Goal: Information Seeking & Learning: Check status

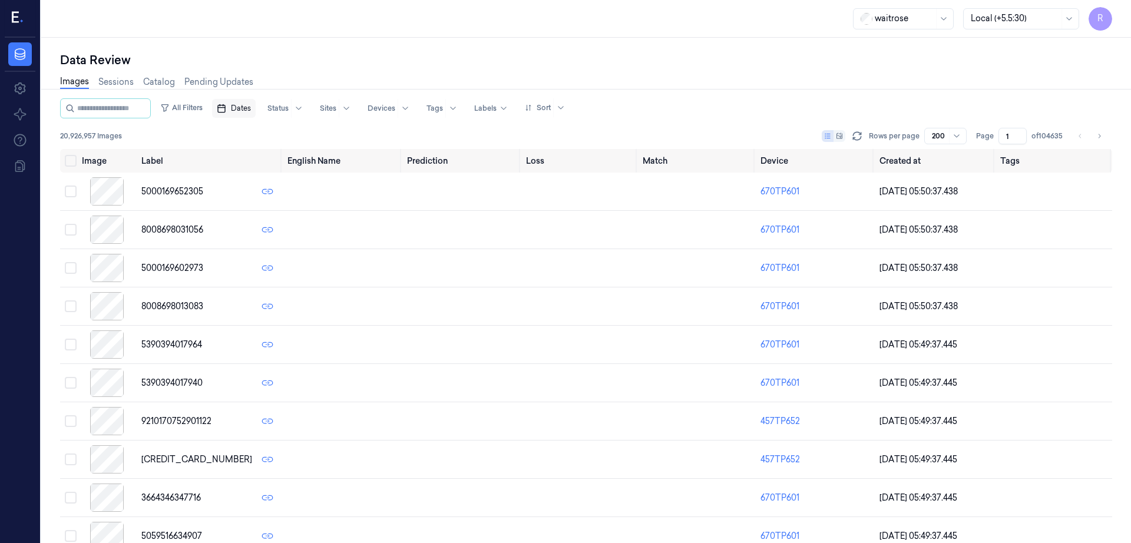
click at [251, 103] on span "Dates" at bounding box center [241, 108] width 20 height 11
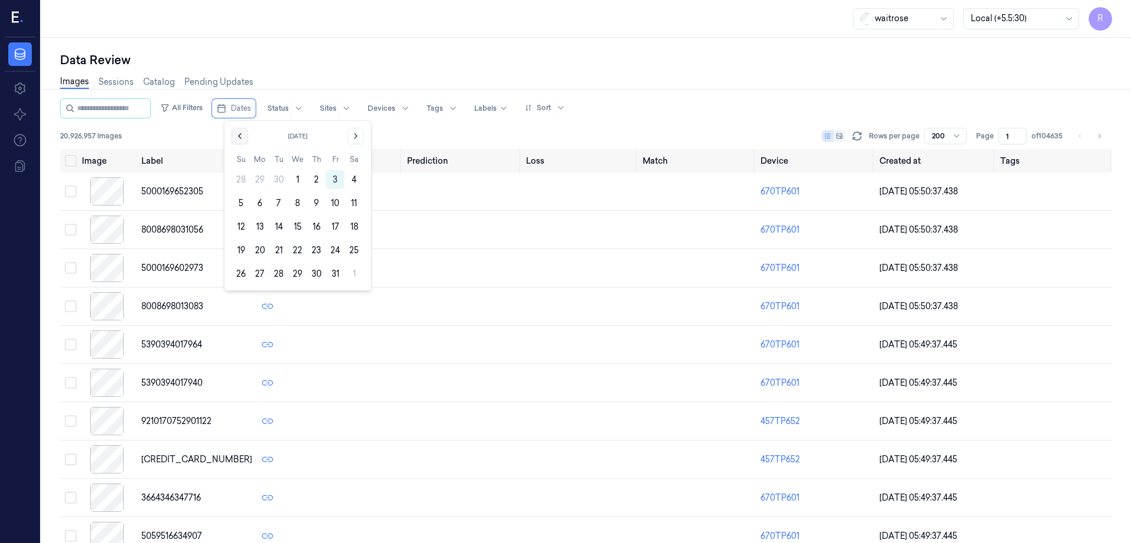
click at [236, 138] on icon "Go to the Previous Month" at bounding box center [239, 135] width 9 height 9
click at [278, 270] on button "30" at bounding box center [278, 273] width 19 height 19
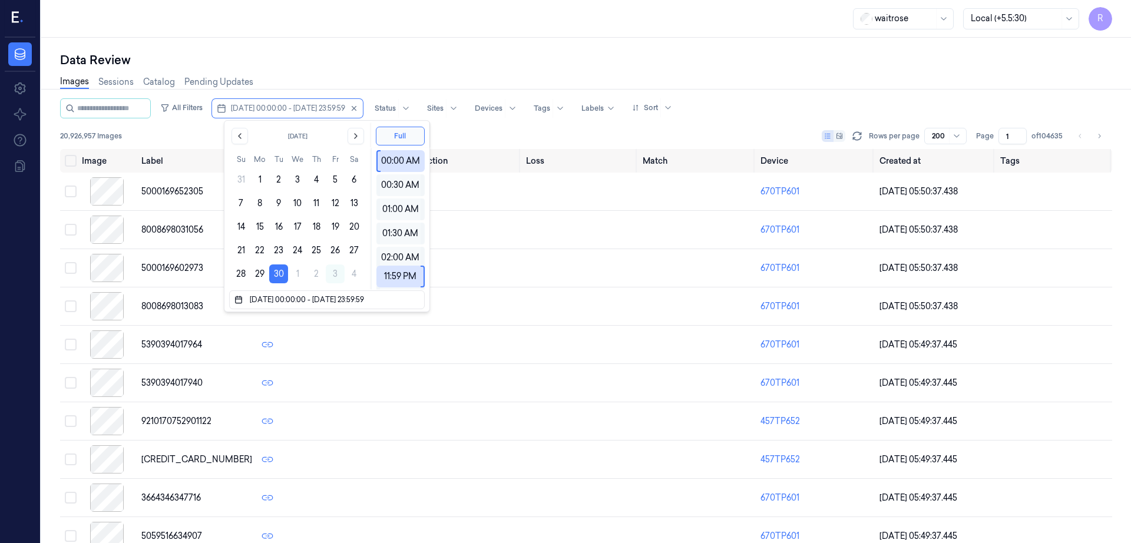
click at [337, 40] on div "Data Review Images Sessions Catalog Pending Updates All Filters 30/09/2025 00:0…" at bounding box center [586, 290] width 1090 height 505
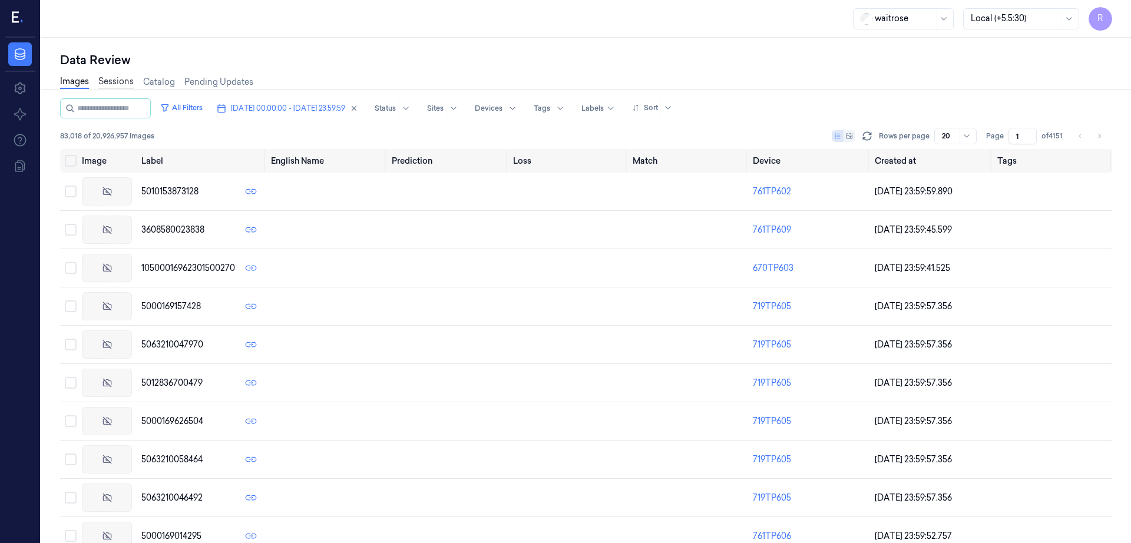
click at [118, 81] on link "Sessions" at bounding box center [115, 82] width 35 height 14
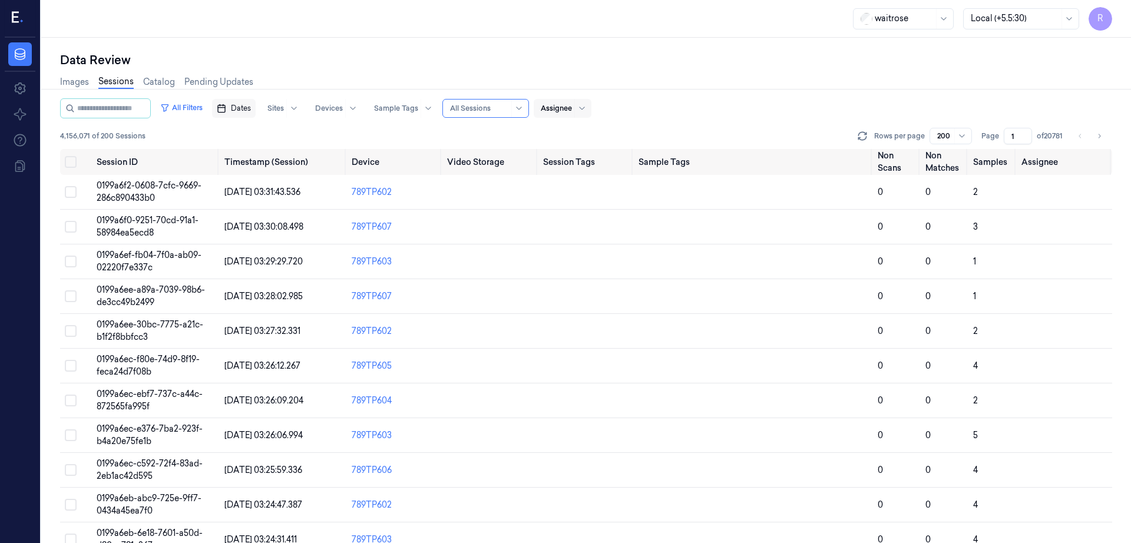
click at [246, 111] on span "Dates" at bounding box center [241, 108] width 20 height 11
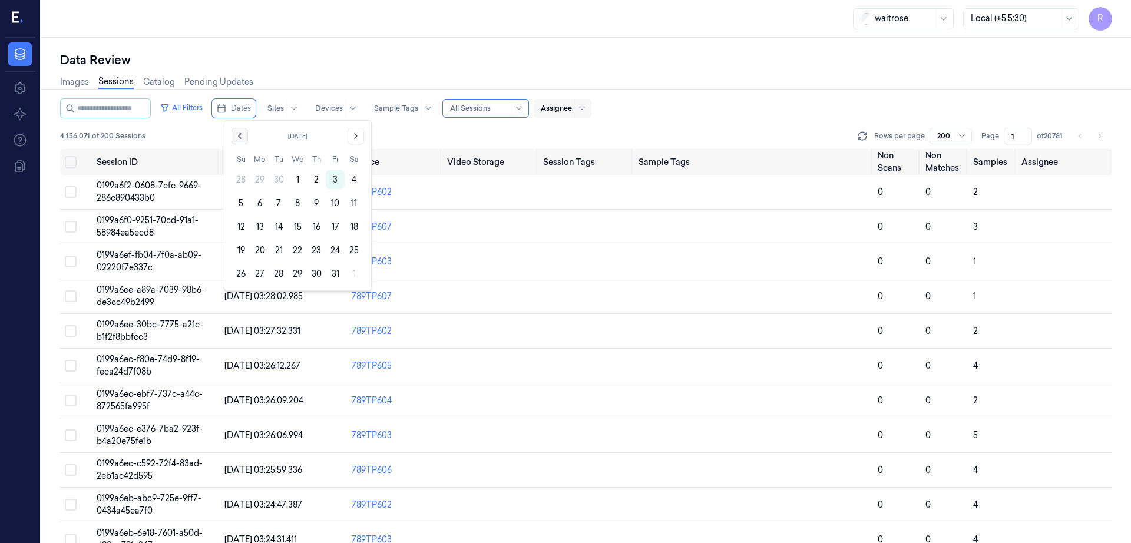
click at [241, 141] on button "Go to the Previous Month" at bounding box center [239, 136] width 16 height 16
click at [277, 270] on button "30" at bounding box center [278, 273] width 19 height 19
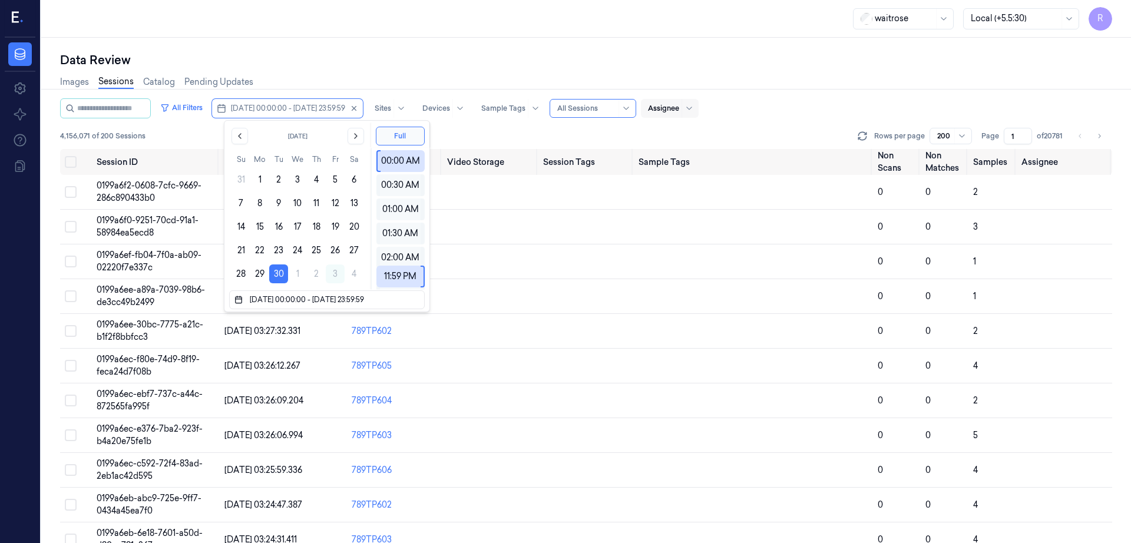
click at [340, 54] on div "Data Review" at bounding box center [586, 60] width 1052 height 16
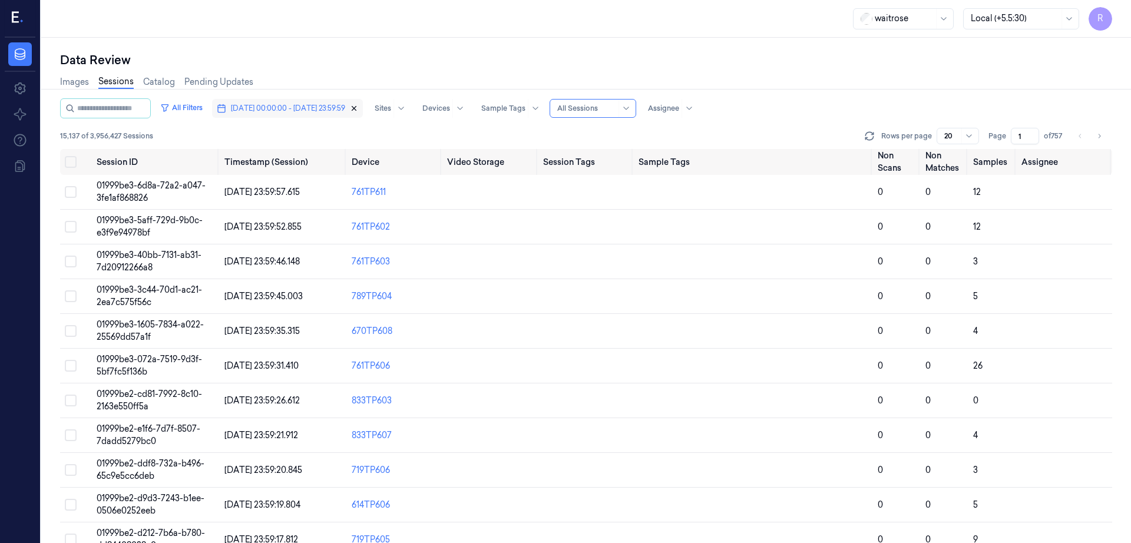
click at [358, 112] on icon "button" at bounding box center [354, 108] width 8 height 8
click at [886, 131] on div "4,156,071 of 20 Sessions Rows per page 20 Page 1 of 207804" at bounding box center [586, 136] width 1052 height 16
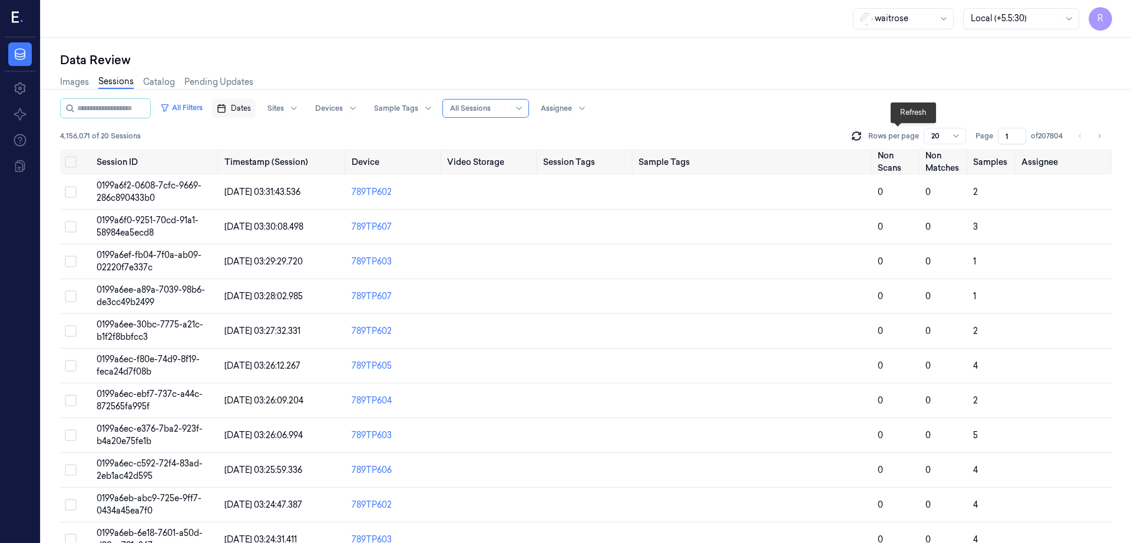
click at [862, 139] on icon at bounding box center [856, 136] width 12 height 12
click at [204, 106] on button "All Filters" at bounding box center [181, 107] width 52 height 19
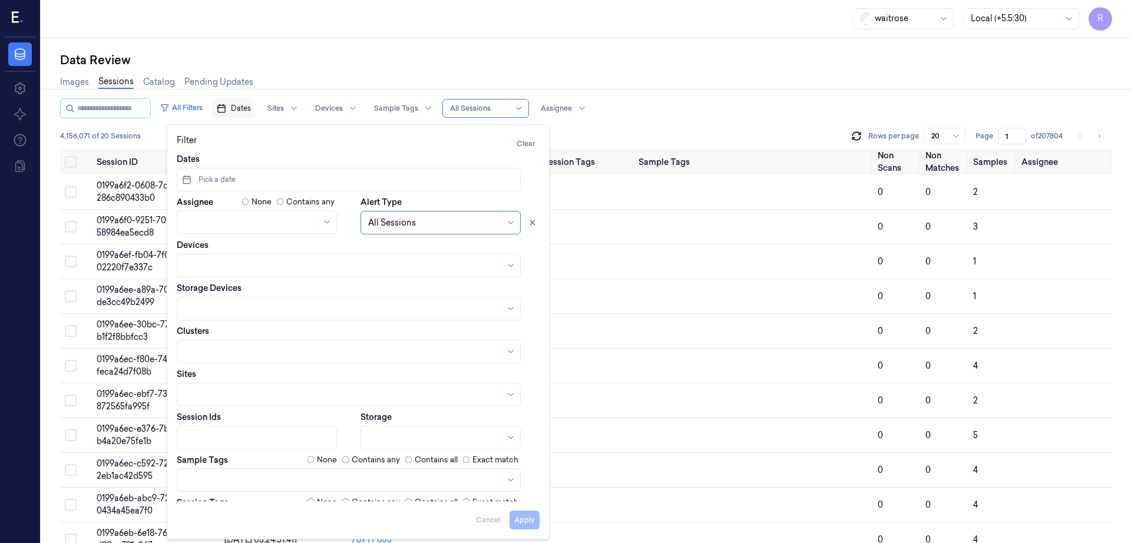
click at [247, 110] on span "Dates" at bounding box center [241, 108] width 20 height 11
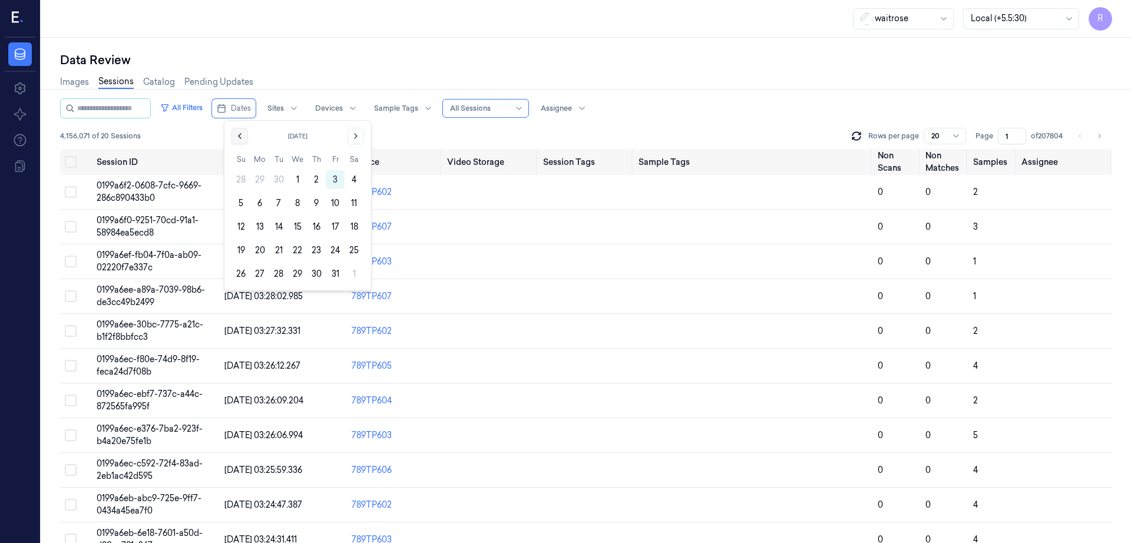
click at [244, 142] on button "Go to the Previous Month" at bounding box center [239, 136] width 16 height 16
click at [280, 270] on button "30" at bounding box center [278, 273] width 19 height 19
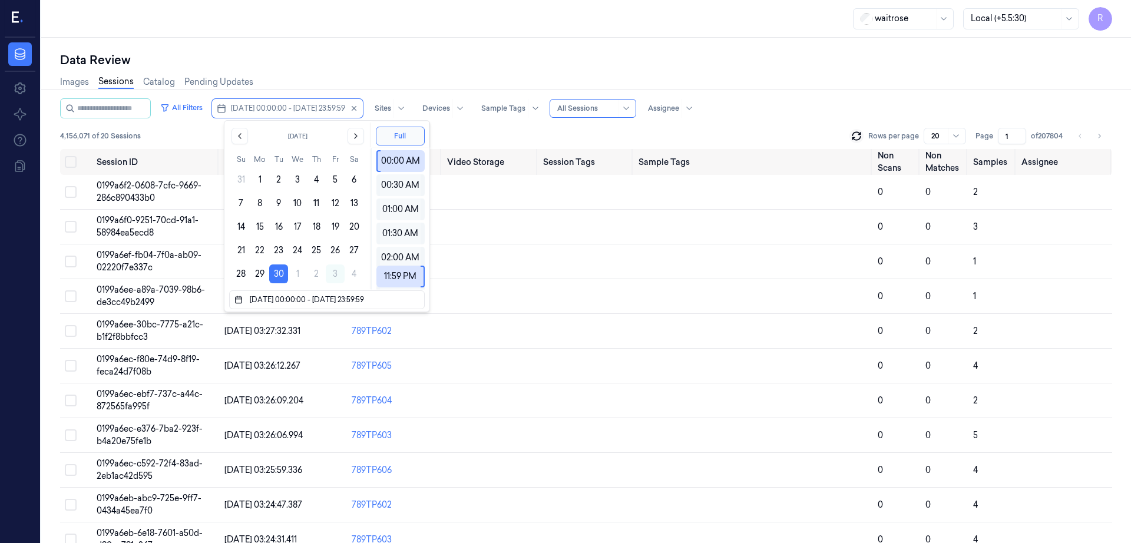
click at [298, 34] on div "waitrose Local (+5.5:30) R" at bounding box center [586, 19] width 1090 height 38
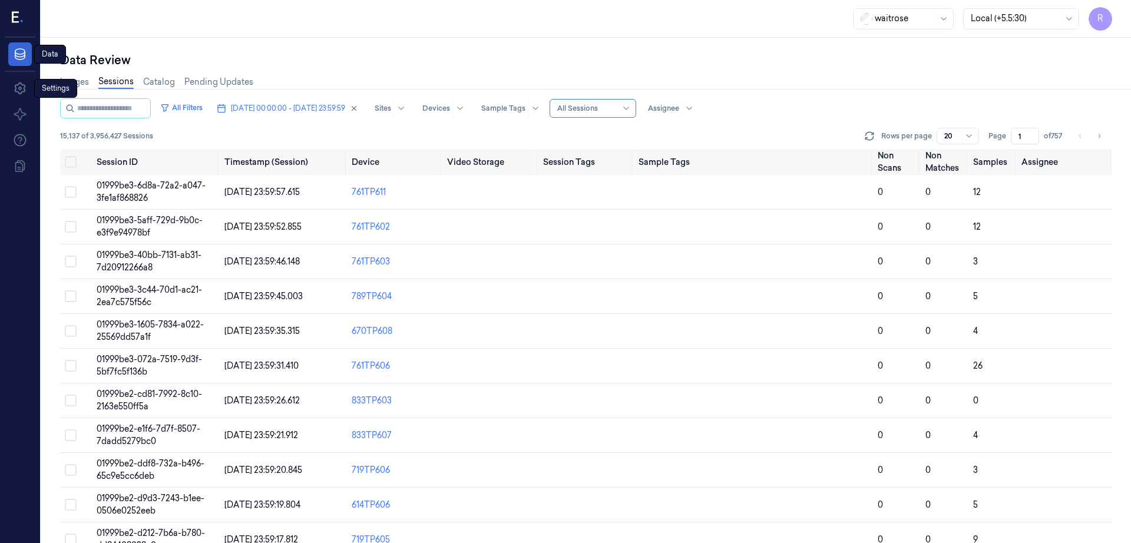
click at [14, 51] on icon at bounding box center [20, 54] width 14 height 14
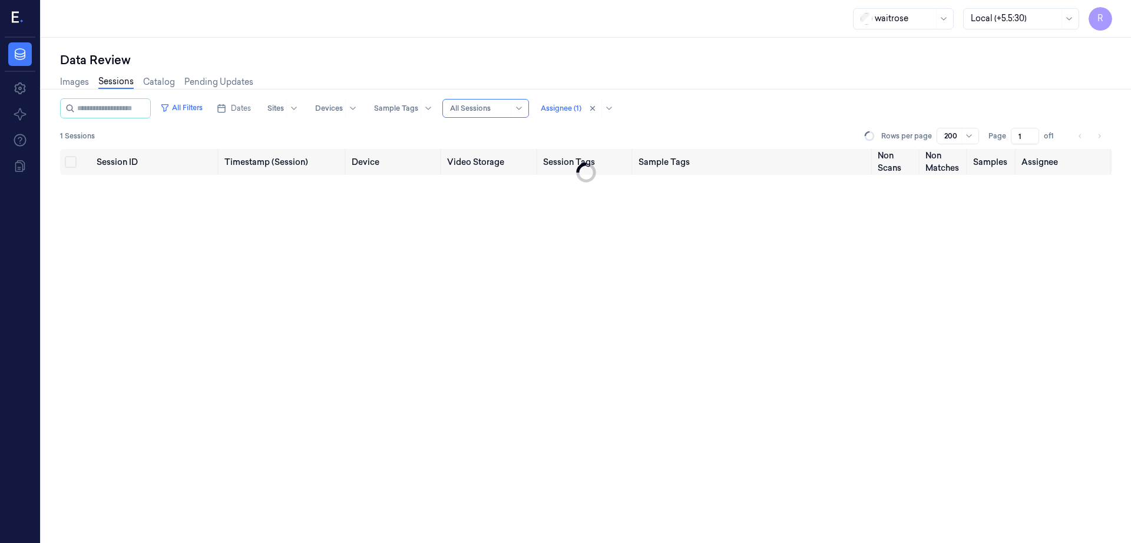
click at [120, 82] on link "Sessions" at bounding box center [115, 82] width 35 height 14
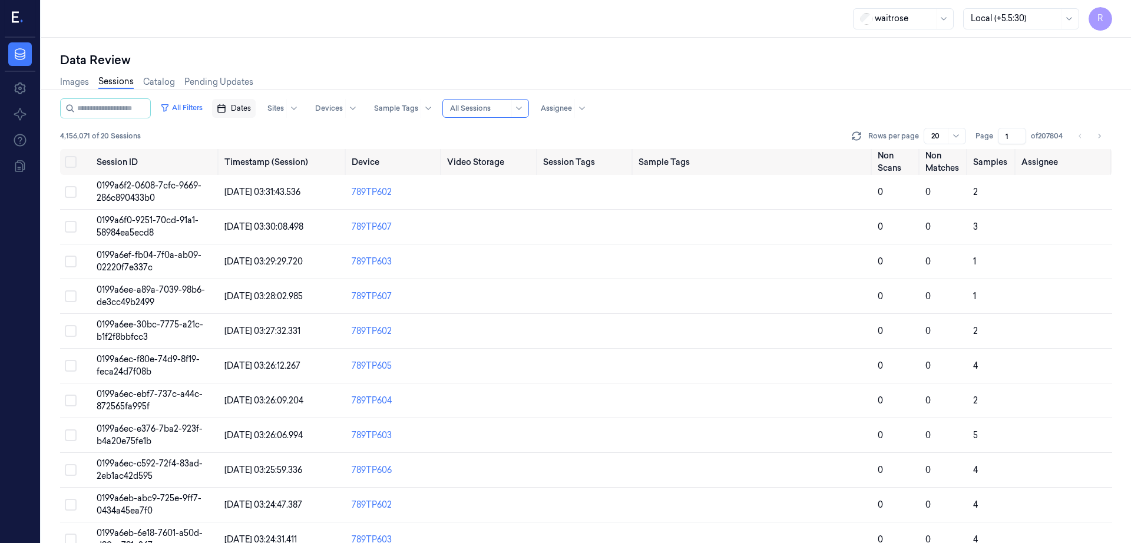
click at [244, 104] on span "Dates" at bounding box center [241, 108] width 20 height 11
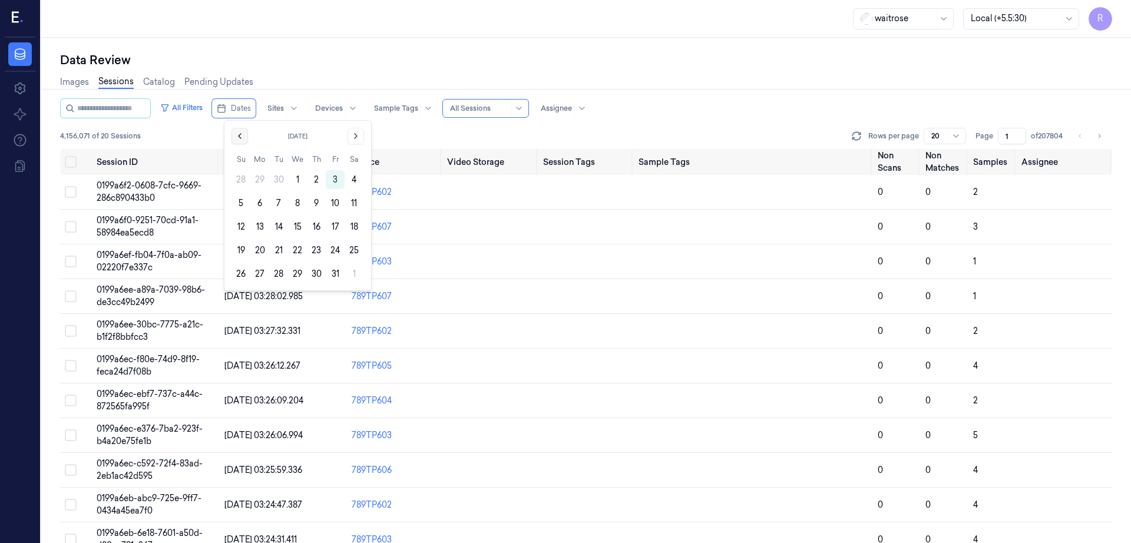
click at [241, 138] on icon "Go to the Previous Month" at bounding box center [240, 136] width 2 height 5
click at [274, 274] on button "30" at bounding box center [278, 273] width 19 height 19
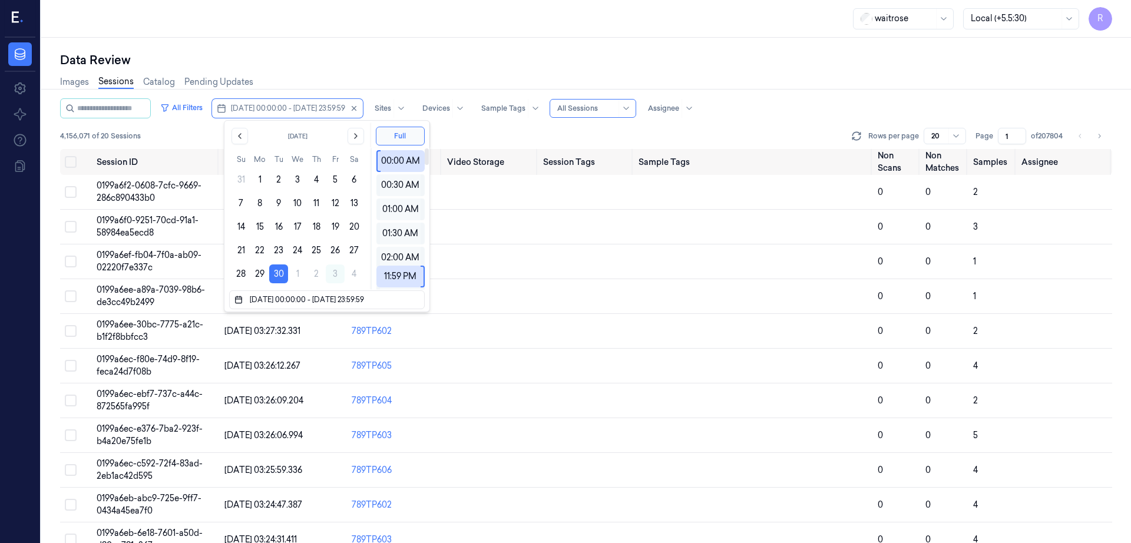
click at [408, 33] on div "waitrose Local (+5.5:30) R" at bounding box center [586, 19] width 1090 height 38
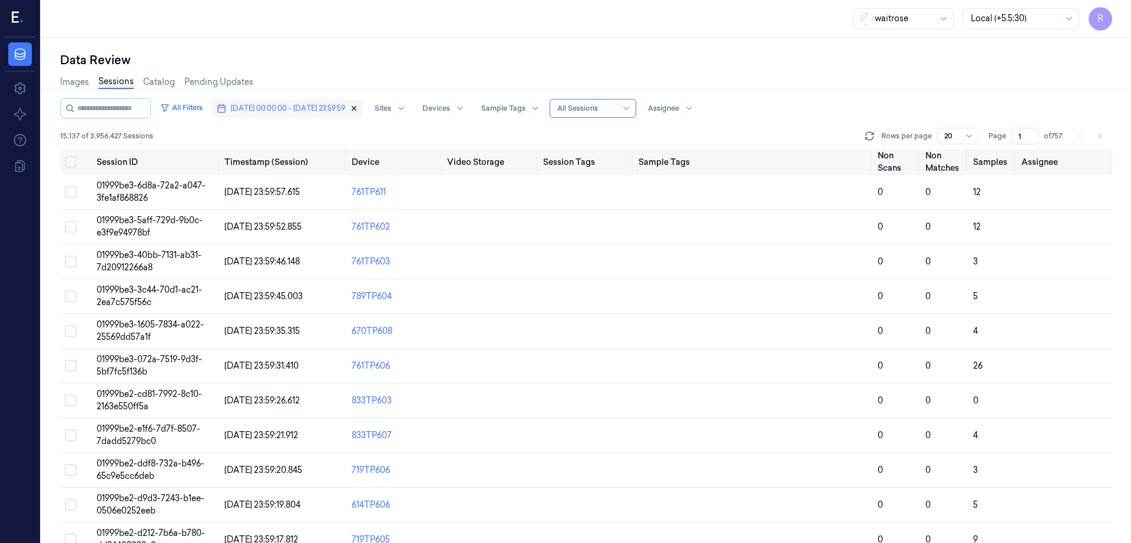
click at [358, 108] on icon "button" at bounding box center [354, 108] width 8 height 8
click at [204, 111] on button "All Filters" at bounding box center [181, 107] width 52 height 19
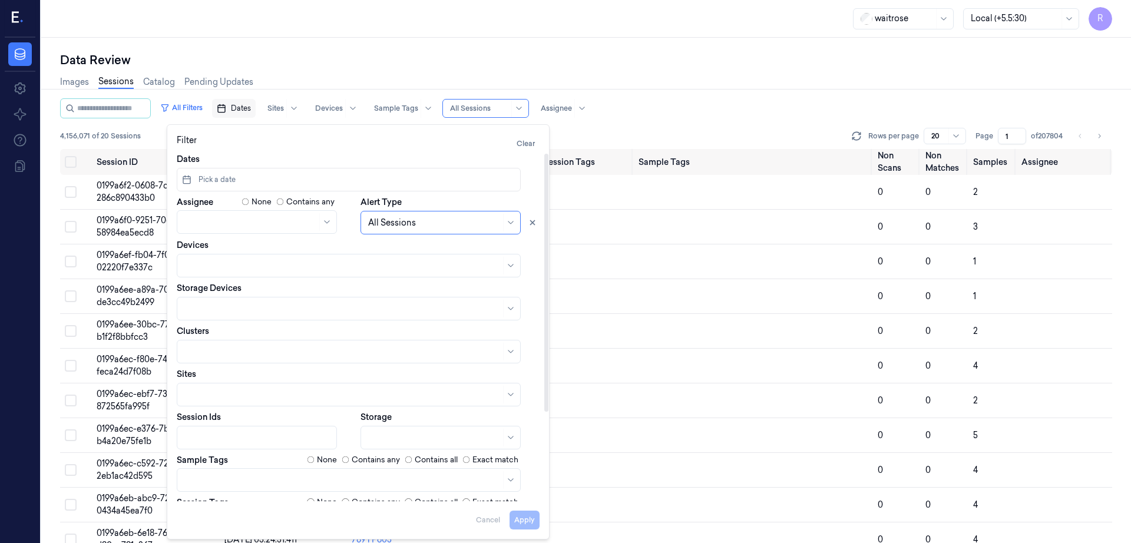
click at [488, 527] on div "Apply Cancel" at bounding box center [358, 515] width 363 height 28
click at [527, 144] on button "Clear" at bounding box center [526, 143] width 28 height 19
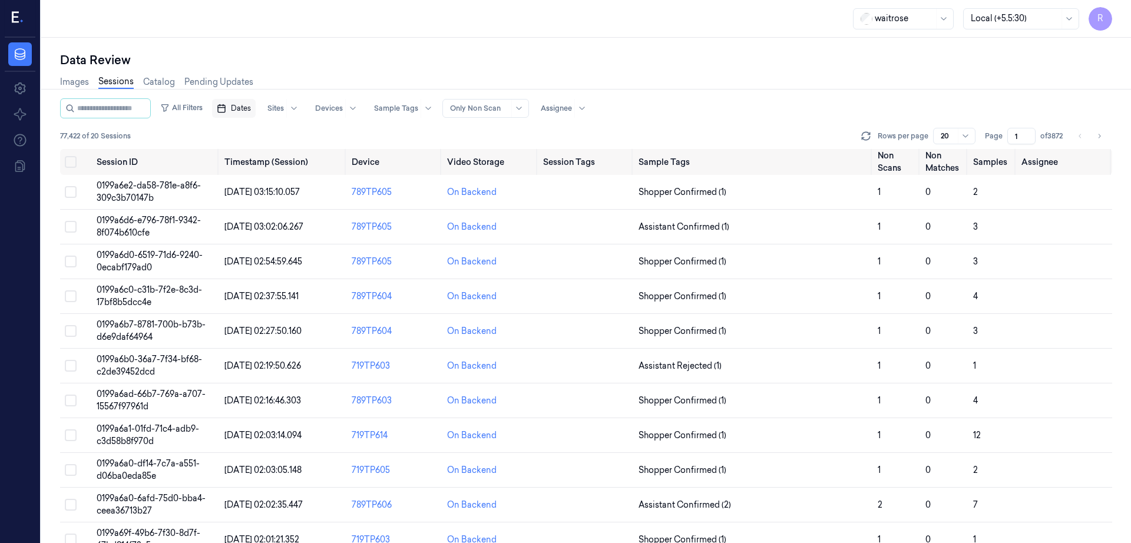
click at [247, 107] on span "Dates" at bounding box center [241, 108] width 20 height 11
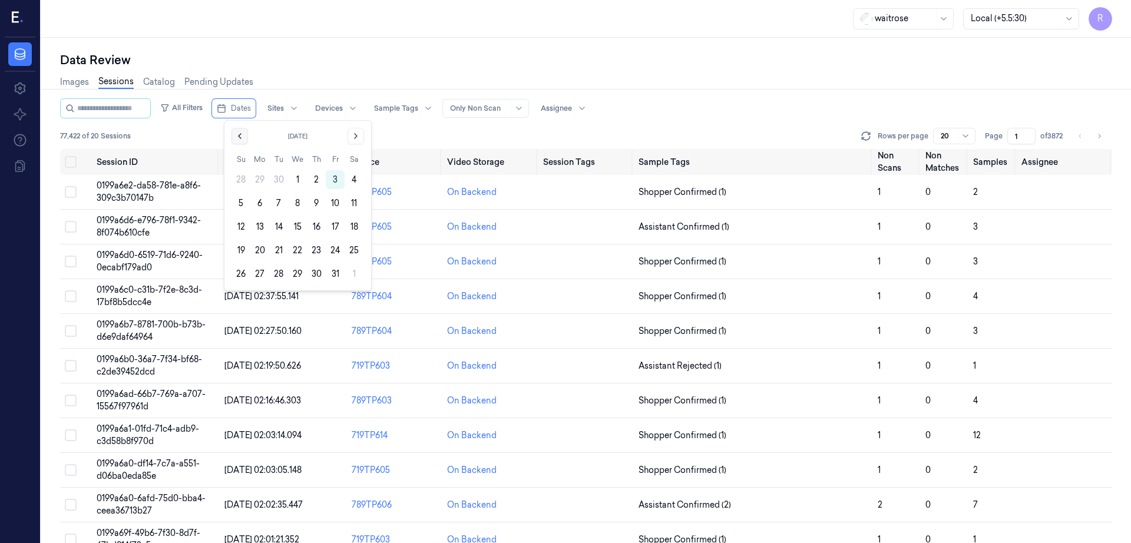
click at [238, 138] on icon "Go to the Previous Month" at bounding box center [239, 135] width 9 height 9
click at [279, 274] on button "30" at bounding box center [278, 273] width 19 height 19
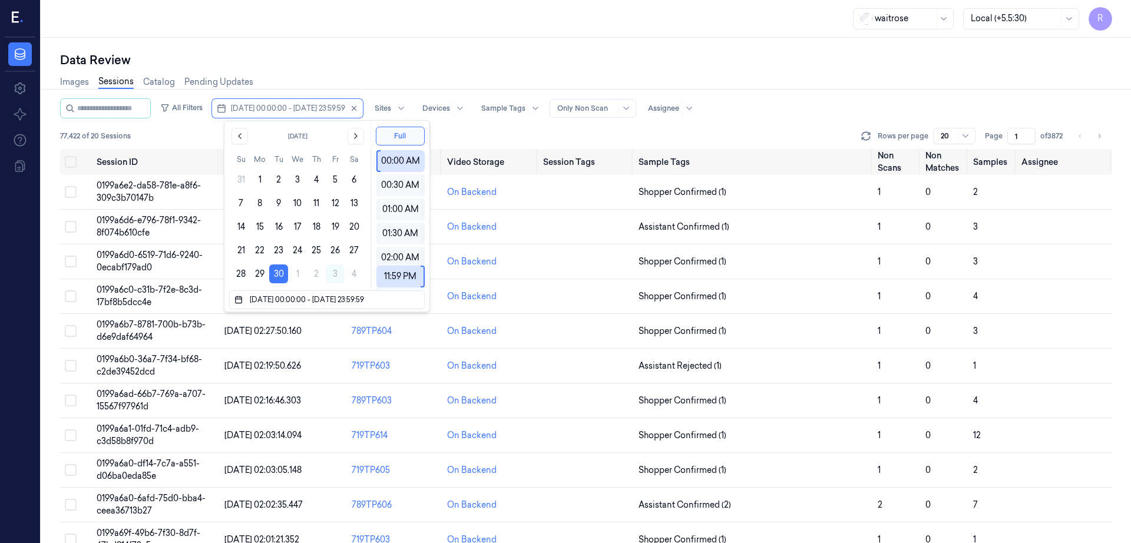
click at [311, 61] on div "Data Review" at bounding box center [586, 60] width 1052 height 16
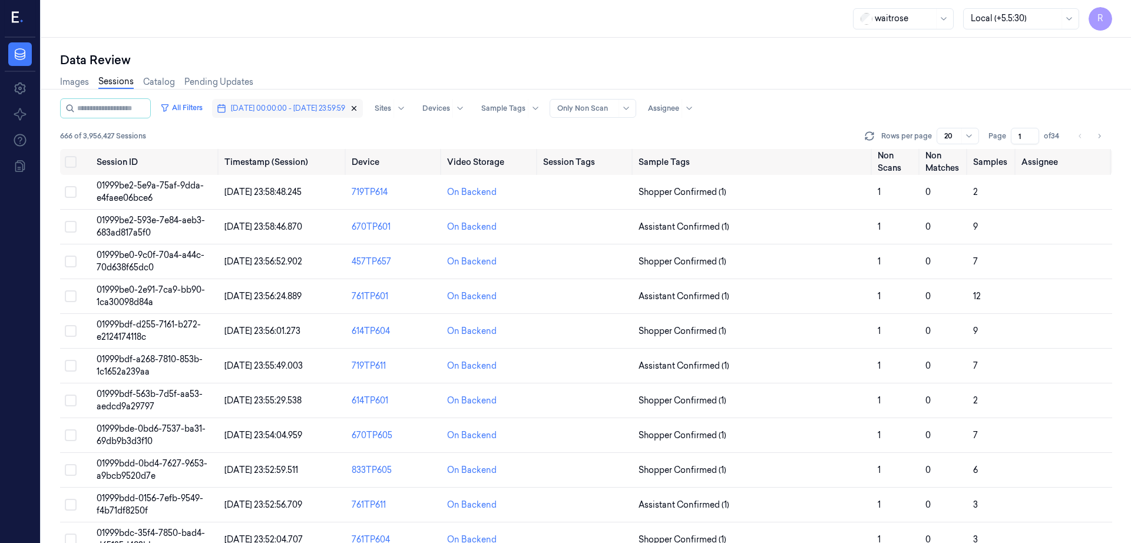
click at [358, 108] on icon "button" at bounding box center [354, 108] width 8 height 8
click at [284, 114] on div "Sites" at bounding box center [275, 108] width 16 height 19
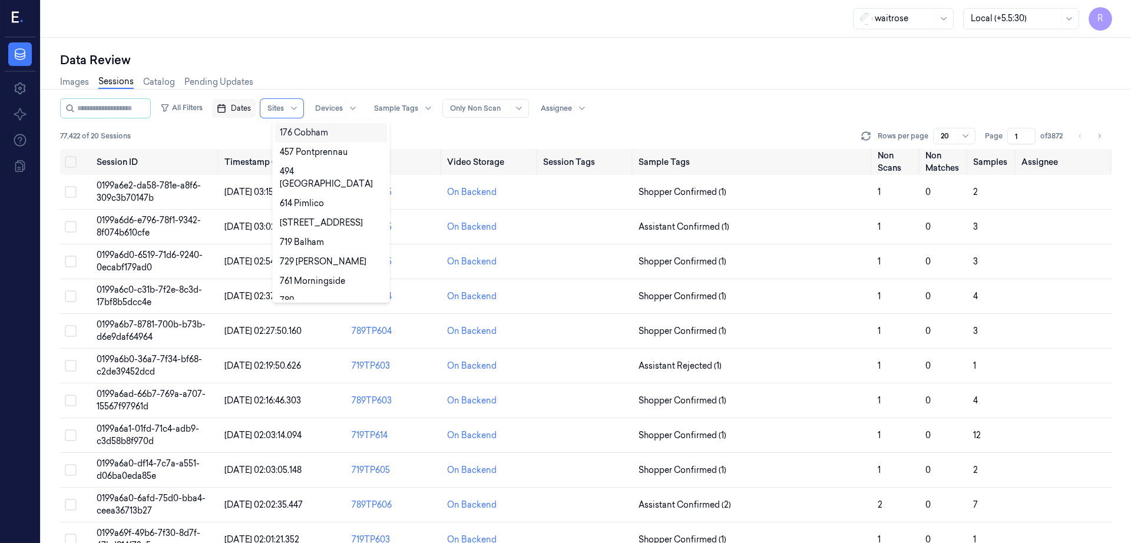
click at [427, 61] on div "Data Review" at bounding box center [586, 60] width 1052 height 16
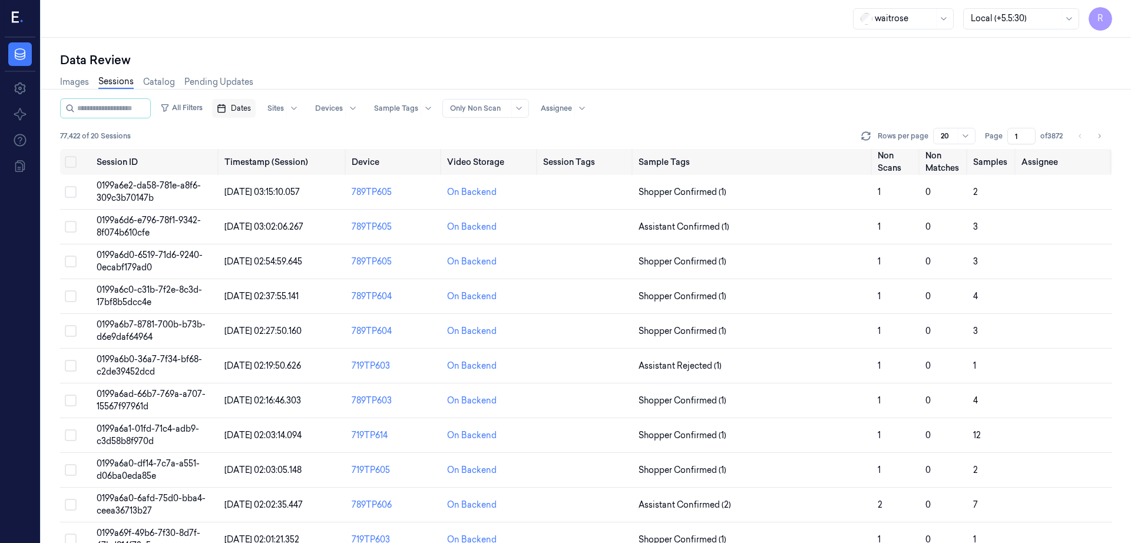
click at [250, 110] on span "Dates" at bounding box center [241, 108] width 20 height 11
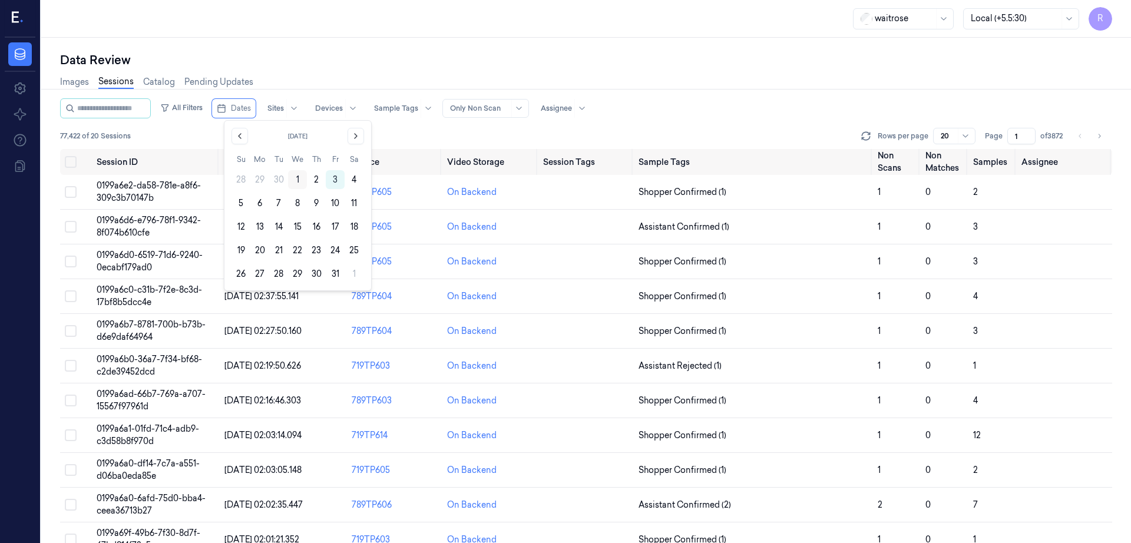
click at [293, 177] on button "1" at bounding box center [297, 179] width 19 height 19
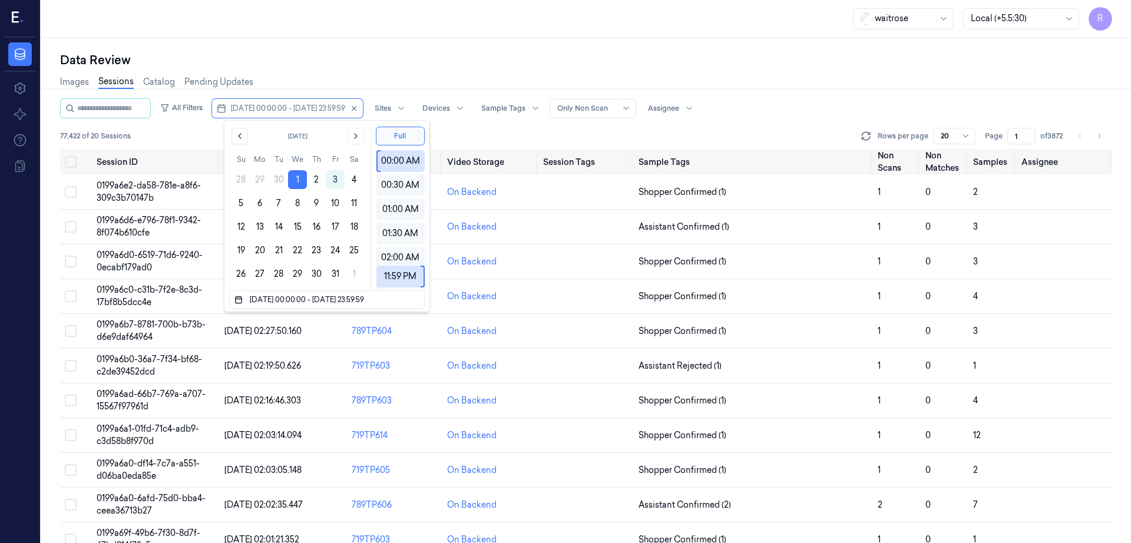
click at [339, 62] on div "Data Review" at bounding box center [586, 60] width 1052 height 16
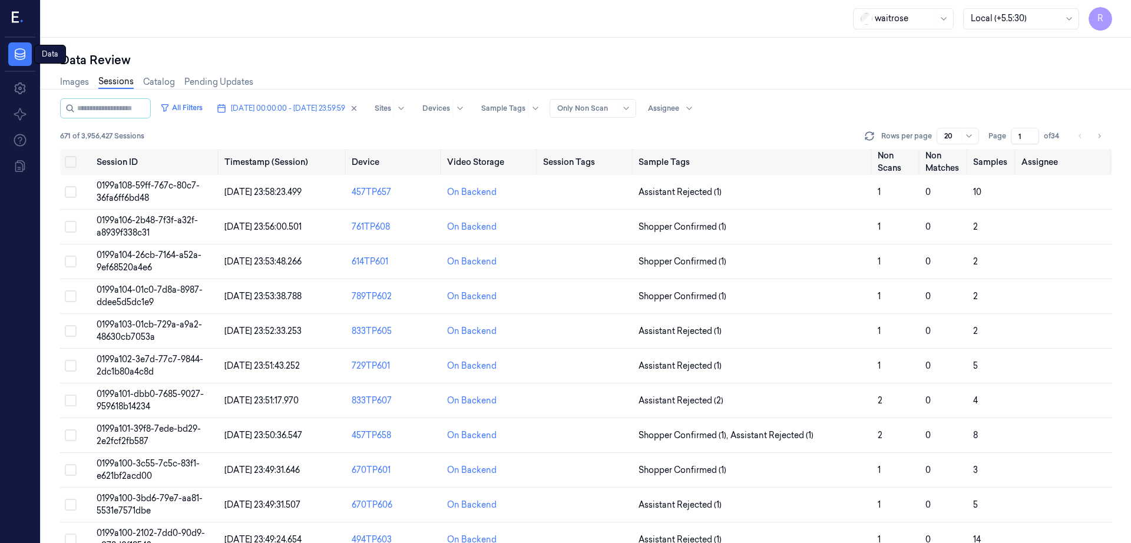
click at [8, 65] on nav "Data Data Data" at bounding box center [19, 54] width 35 height 24
click at [11, 61] on link "Data" at bounding box center [20, 54] width 24 height 24
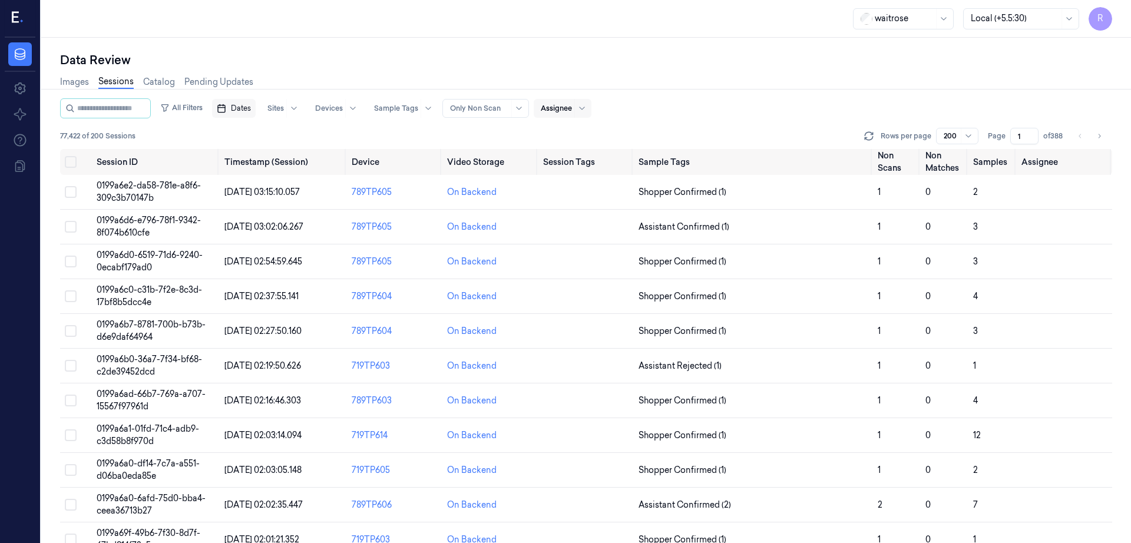
click at [251, 106] on span "Dates" at bounding box center [241, 108] width 20 height 11
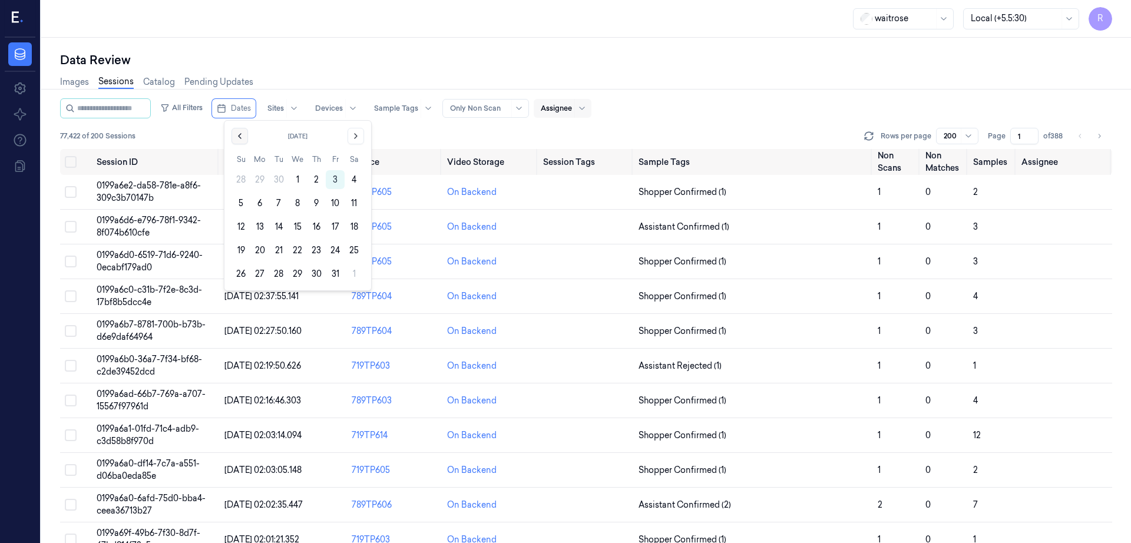
click at [234, 136] on button "Go to the Previous Month" at bounding box center [239, 136] width 16 height 16
click at [280, 274] on button "30" at bounding box center [278, 273] width 19 height 19
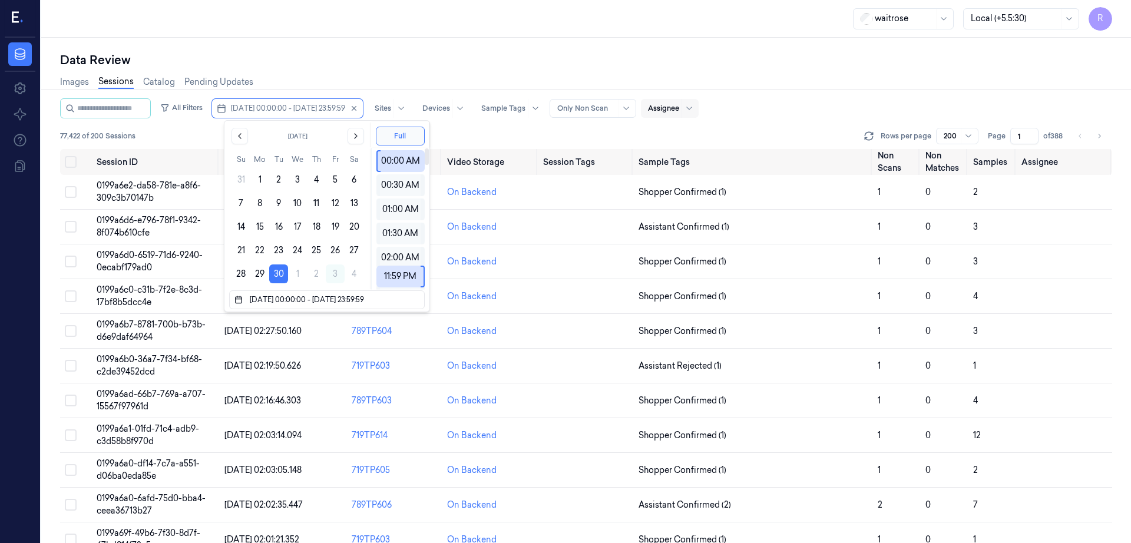
click at [372, 56] on div "Data Review" at bounding box center [586, 60] width 1052 height 16
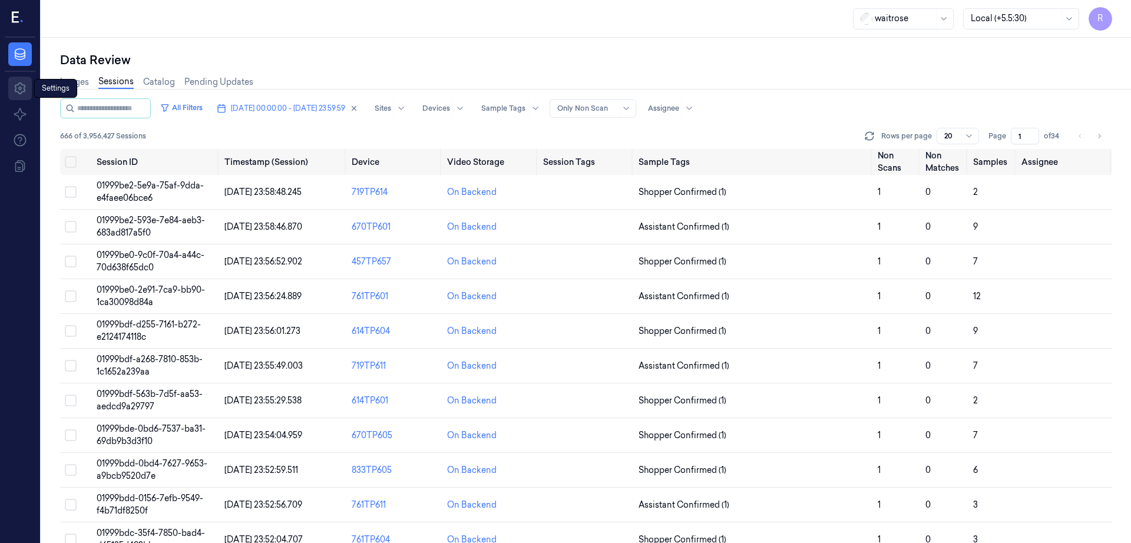
click at [15, 90] on icon at bounding box center [19, 88] width 11 height 12
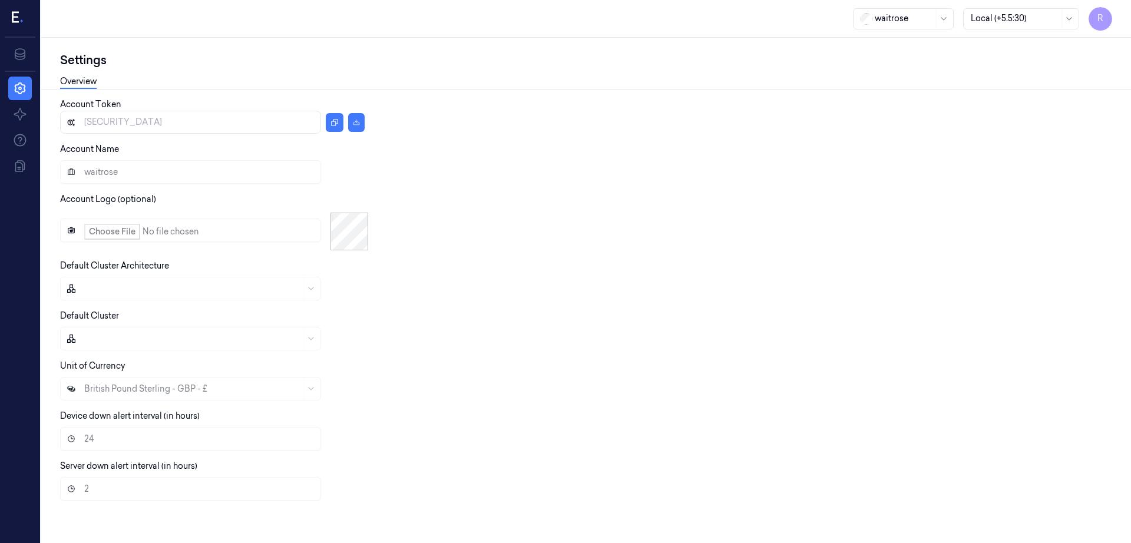
click at [12, 17] on icon at bounding box center [15, 17] width 7 height 11
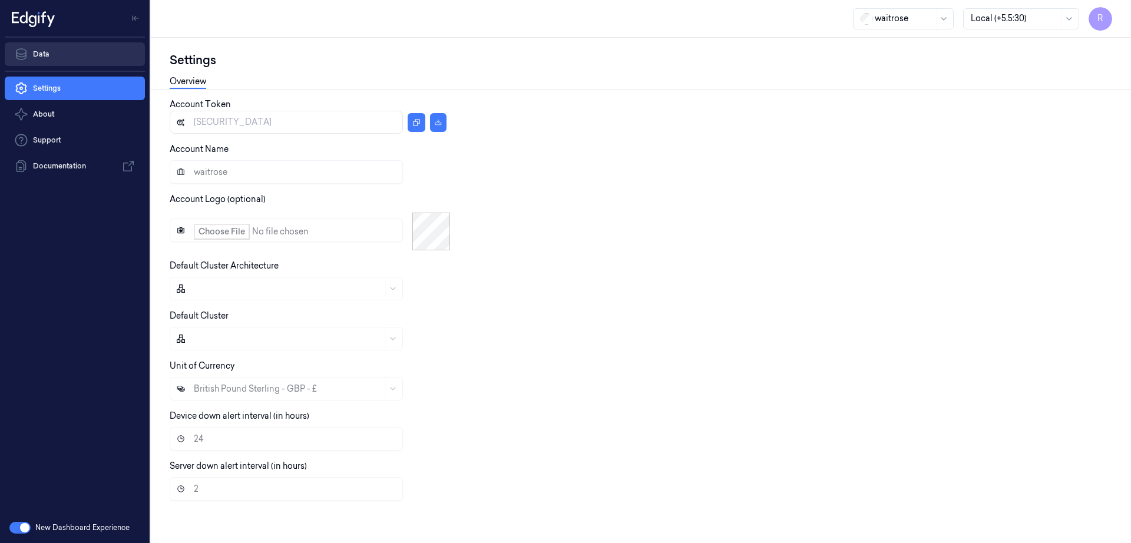
click at [39, 49] on link "Data" at bounding box center [75, 54] width 140 height 24
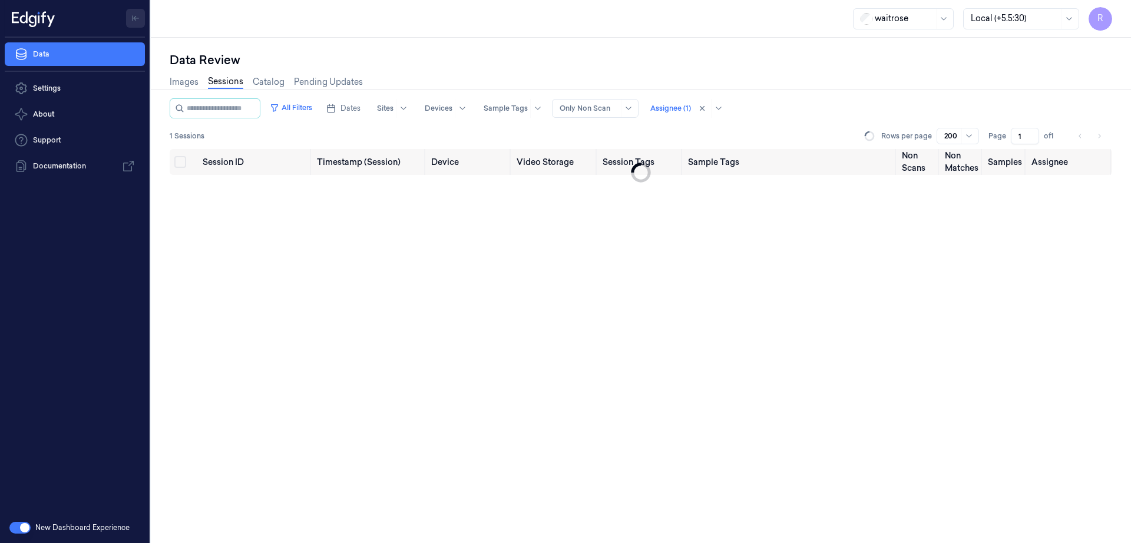
click at [131, 17] on button "Toggle Navigation" at bounding box center [135, 18] width 19 height 19
